Goal: Information Seeking & Learning: Learn about a topic

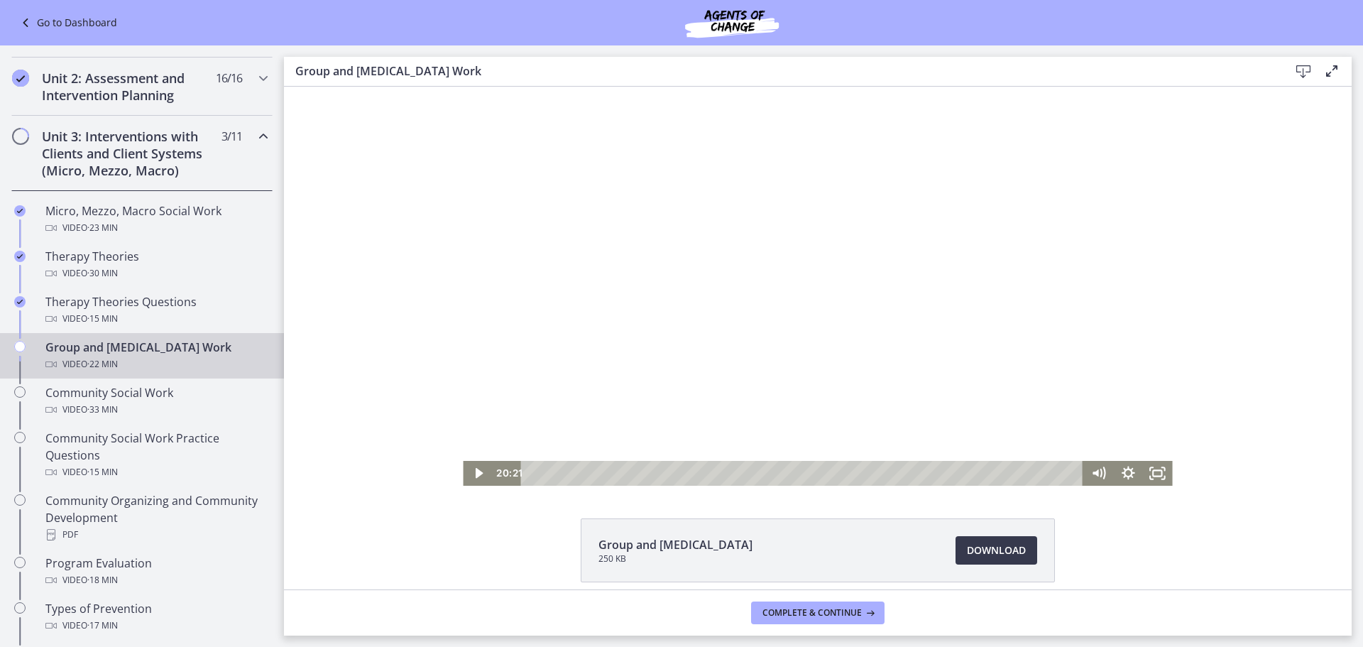
click at [797, 375] on div at bounding box center [817, 286] width 709 height 399
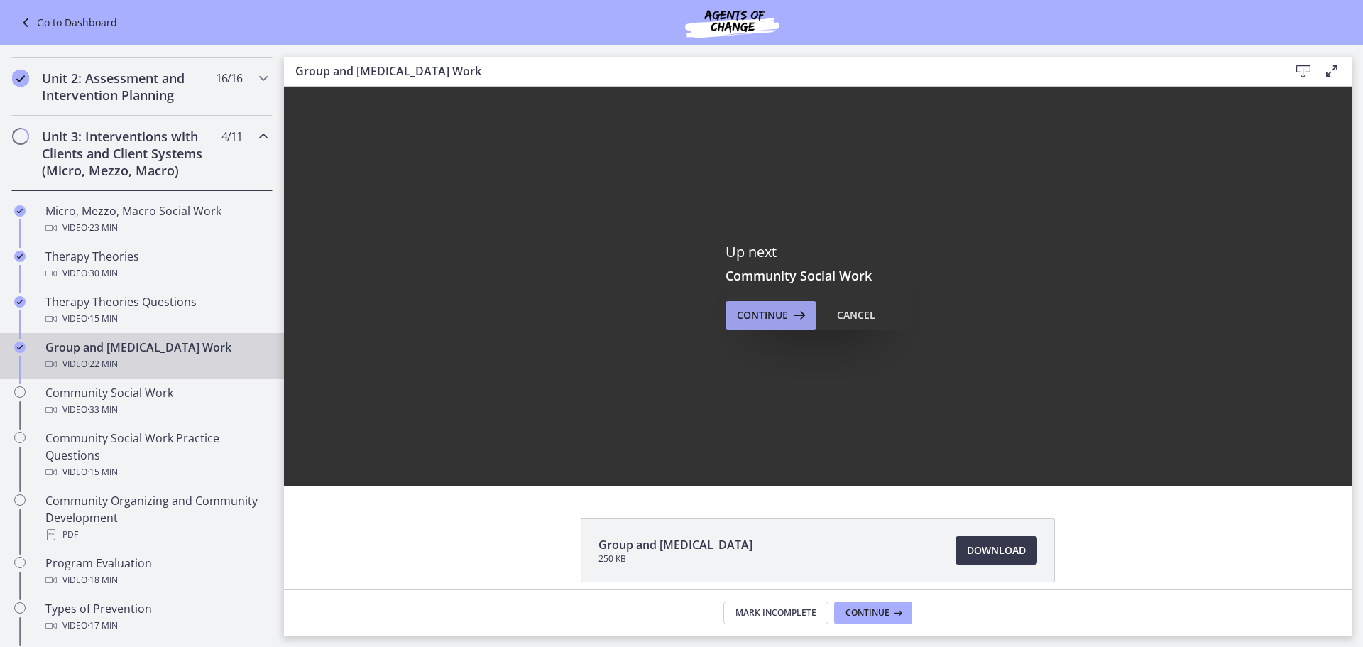
click at [788, 322] on icon at bounding box center [798, 315] width 20 height 17
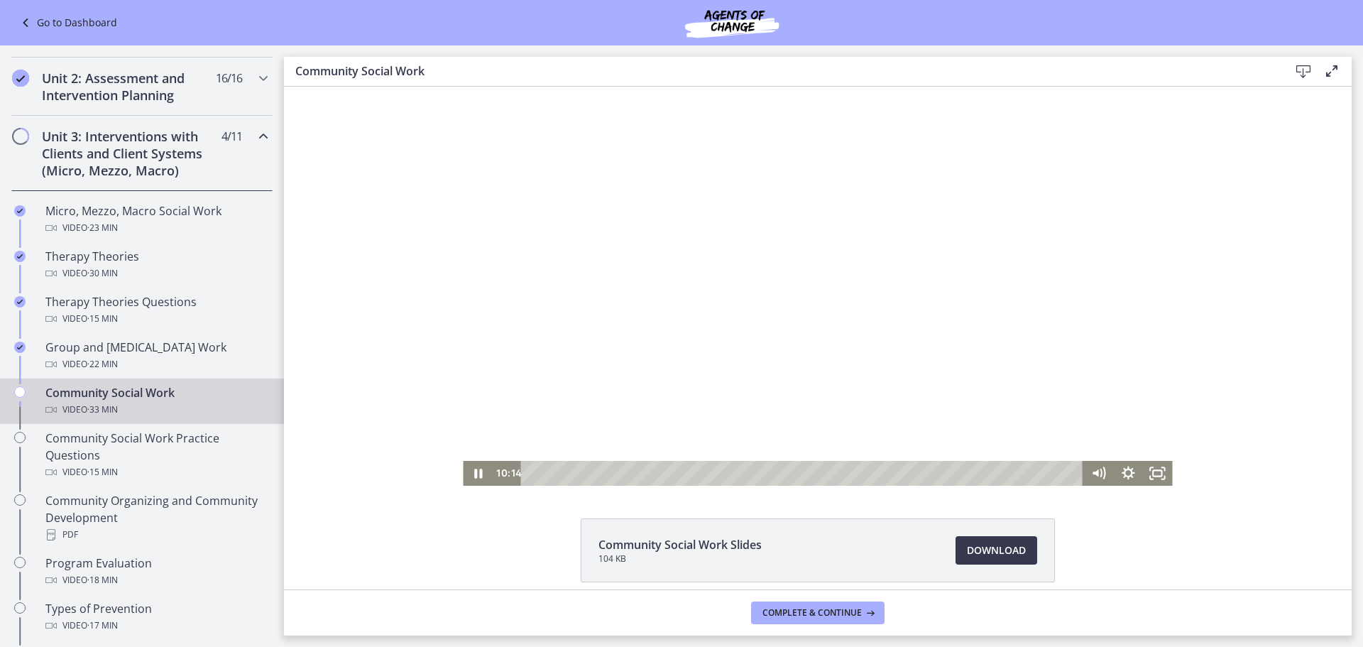
click at [774, 324] on div at bounding box center [817, 286] width 709 height 399
click at [738, 257] on div at bounding box center [817, 286] width 709 height 399
click at [366, 336] on div "Click for sound @keyframes VOLUME_SMALL_WAVE_FLASH { 0% { opacity: 0; } 33% { o…" at bounding box center [818, 286] width 1068 height 399
click at [475, 473] on icon "Pause" at bounding box center [478, 472] width 8 height 9
